Goal: Check status: Check status

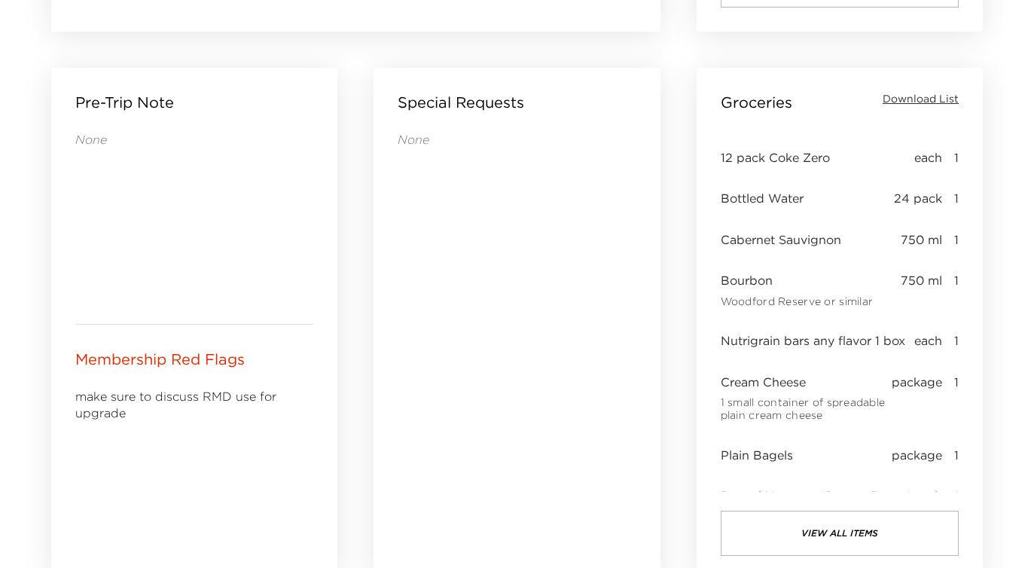
scroll to position [638, 0]
click at [840, 533] on button "view all items" at bounding box center [840, 535] width 238 height 45
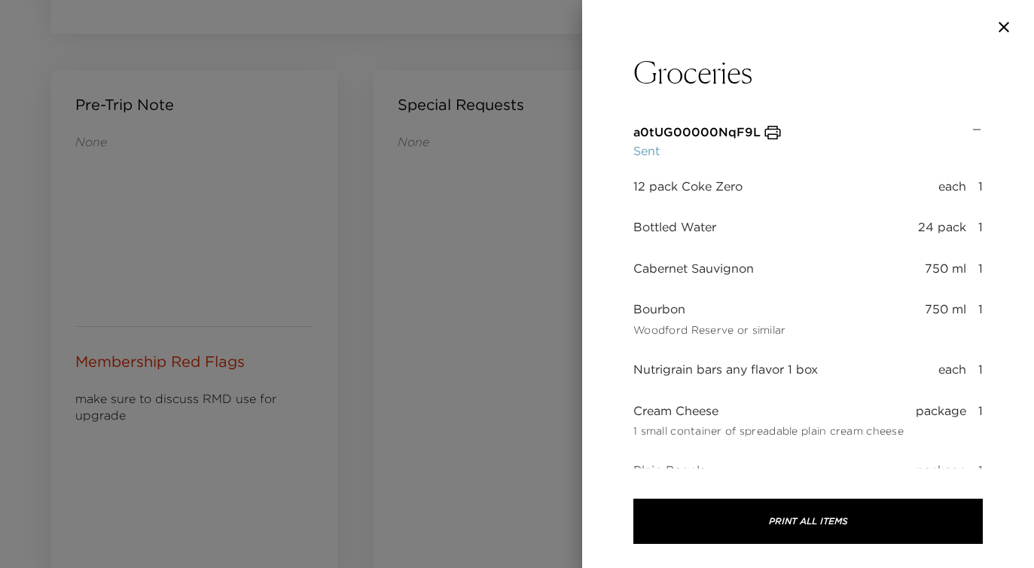
click at [840, 533] on button "Print All Items" at bounding box center [809, 521] width 350 height 45
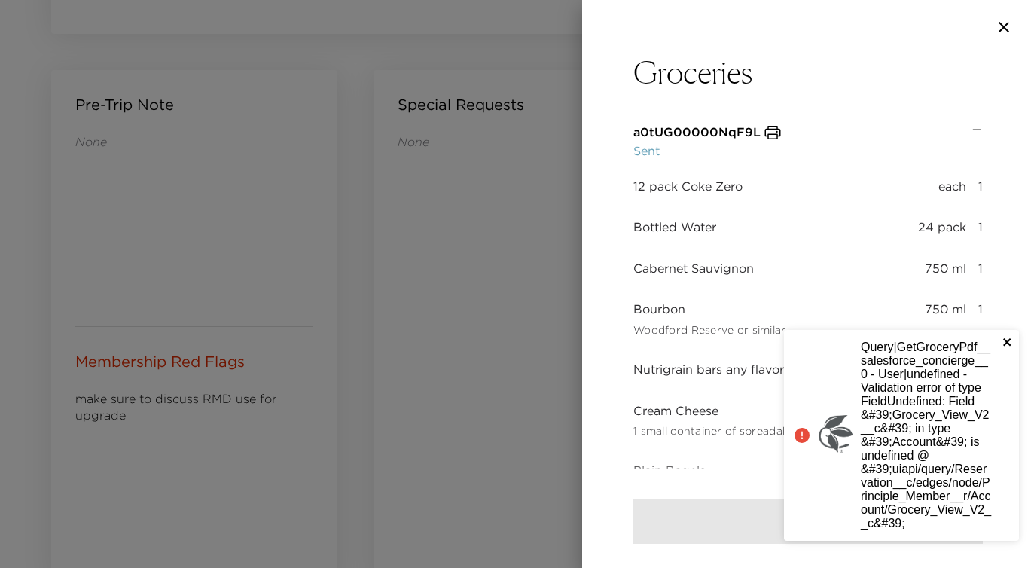
click at [1006, 338] on icon "close" at bounding box center [1007, 342] width 8 height 8
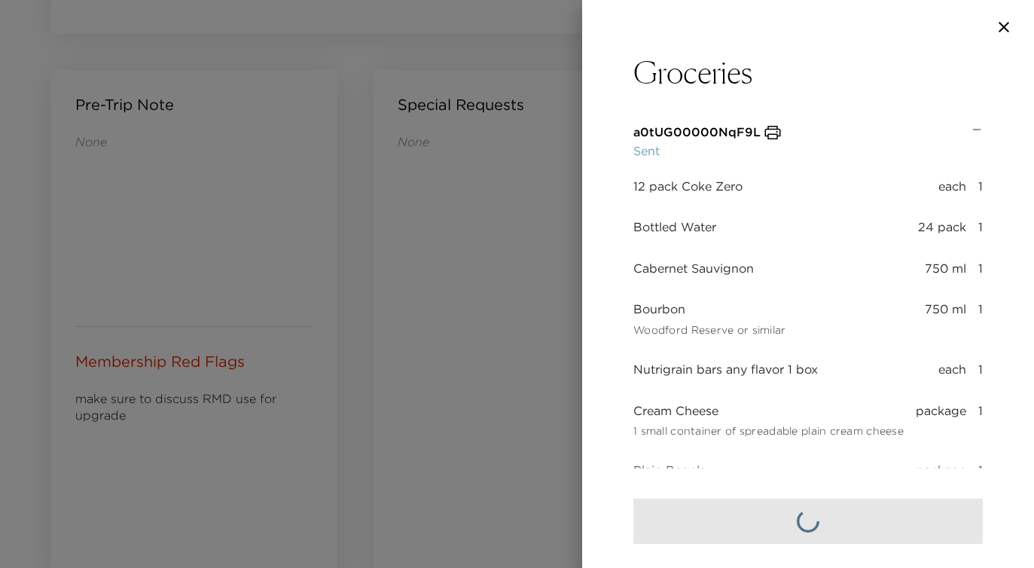
scroll to position [57, 0]
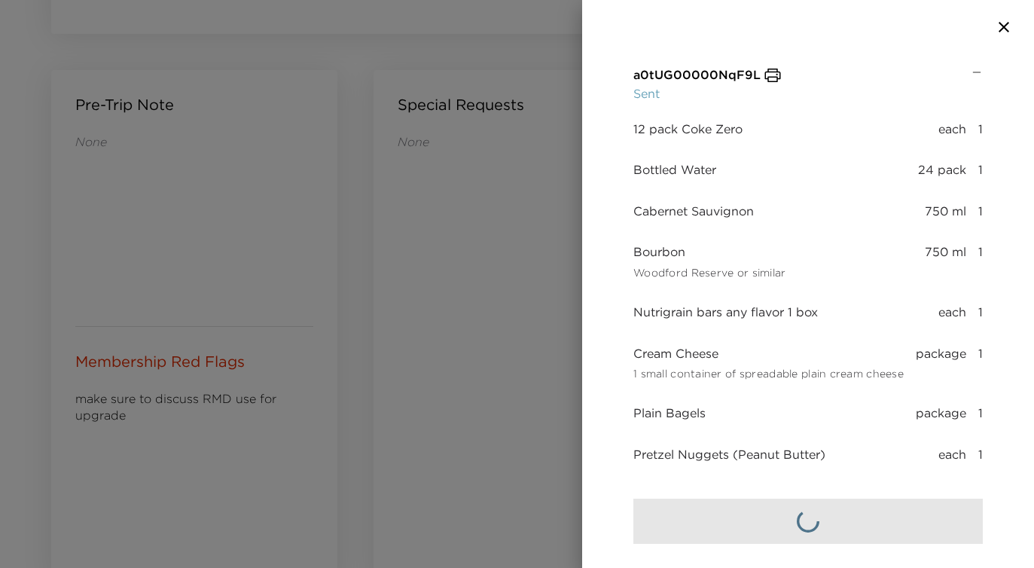
click at [422, 178] on div at bounding box center [517, 284] width 1034 height 568
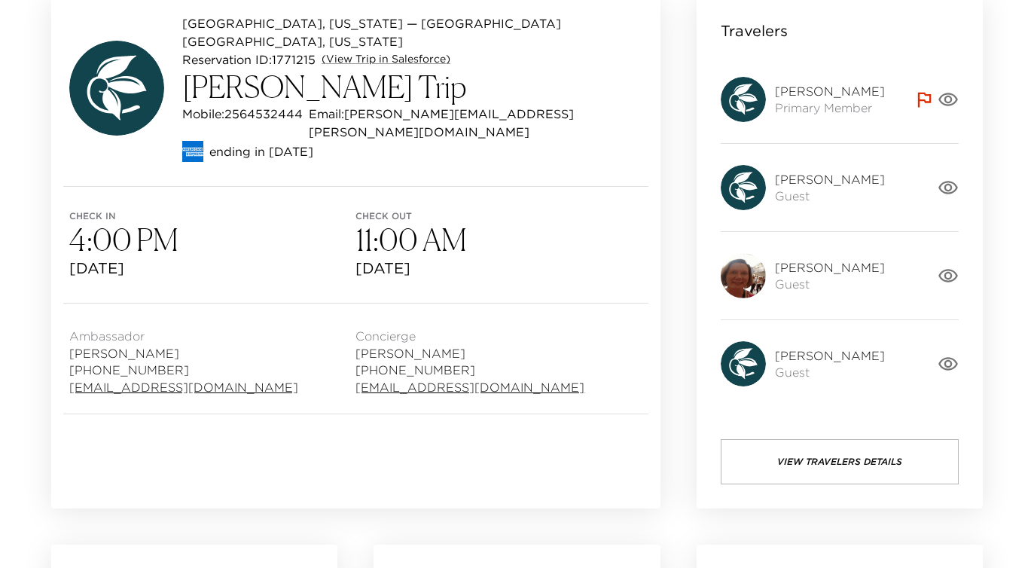
scroll to position [0, 0]
